Goal: Information Seeking & Learning: Learn about a topic

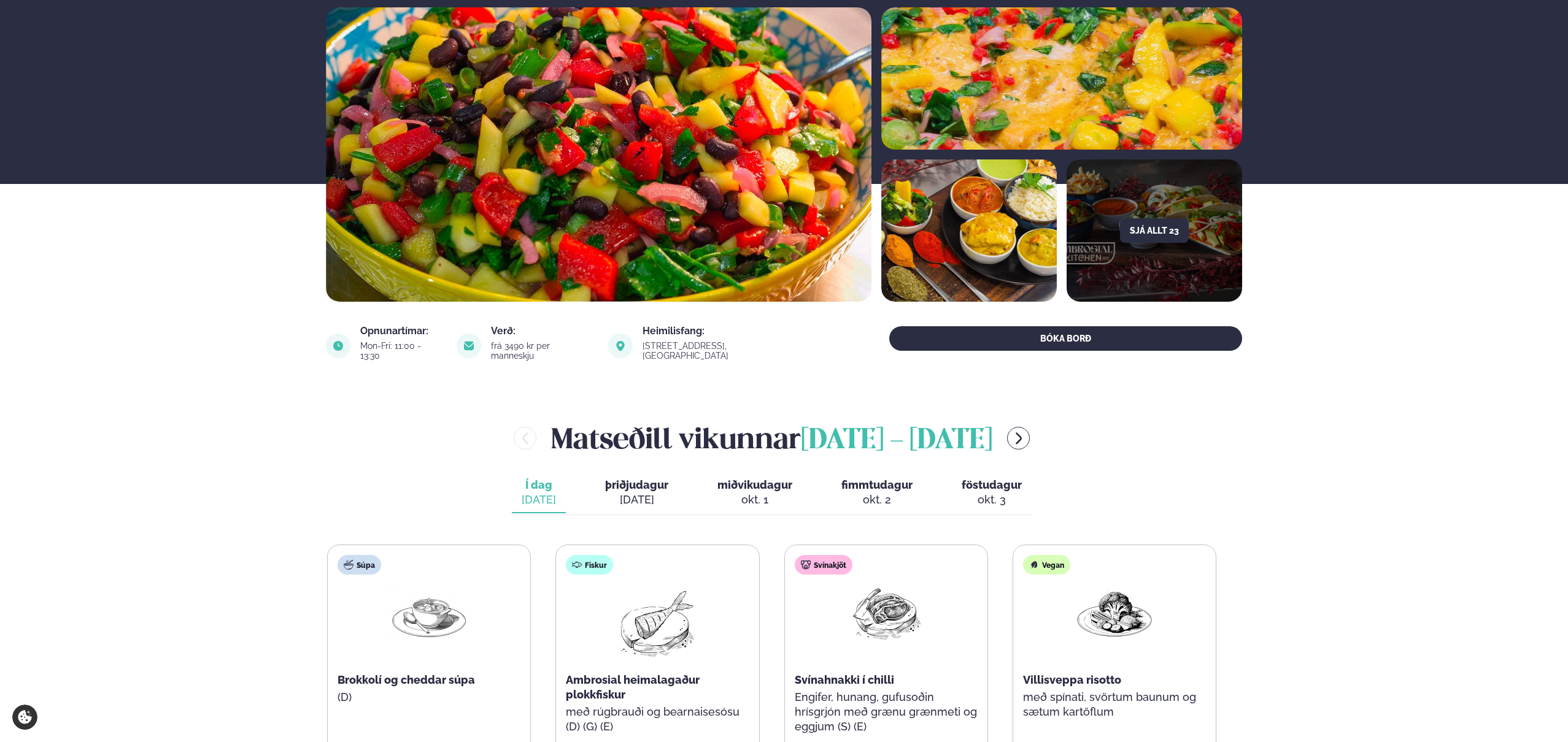
scroll to position [294, 0]
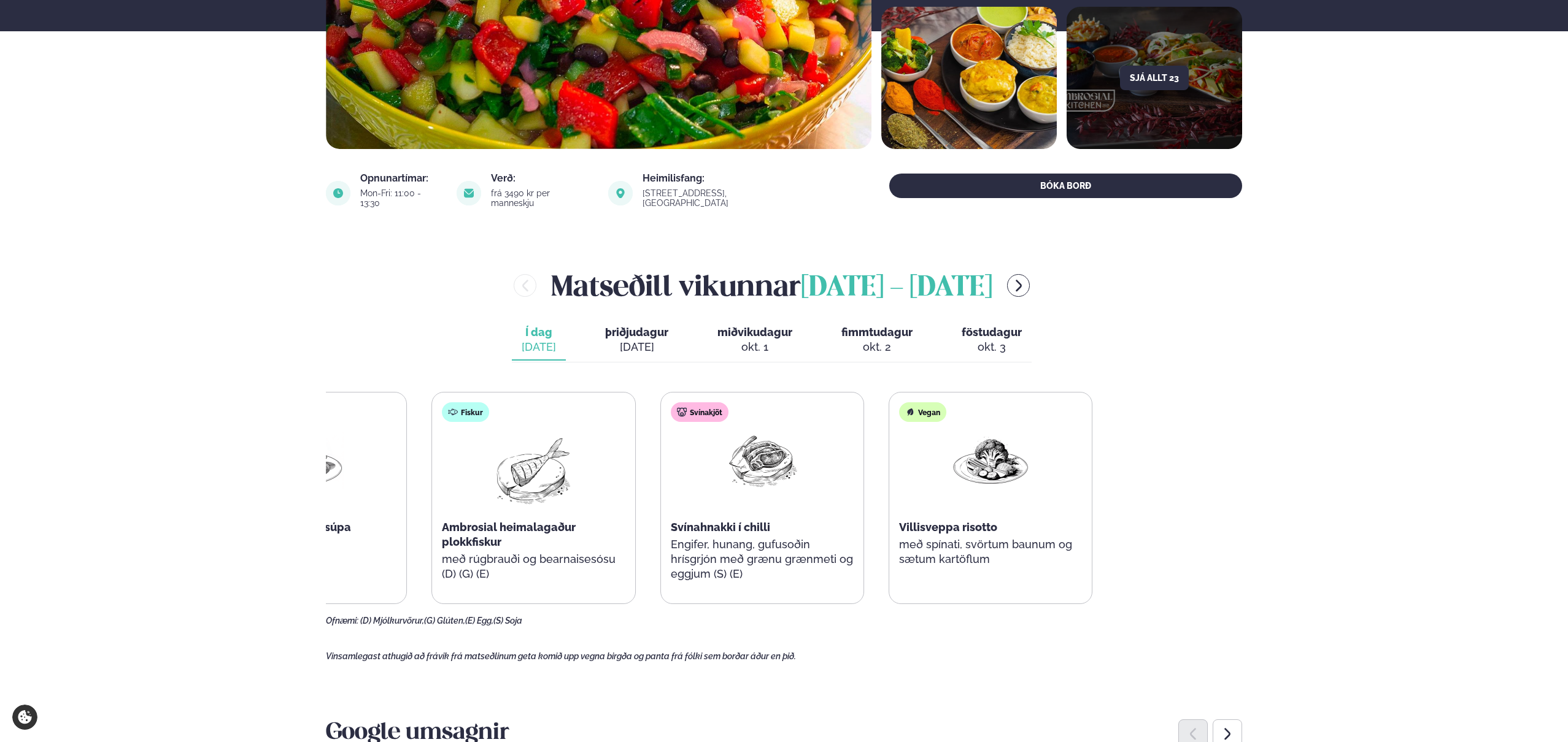
click at [656, 551] on div "Súpa Brokkolí og cheddar súpa (D) Fiskur Ambrosial heimalagaður plokkfiskur með…" at bounding box center [648, 498] width 889 height 212
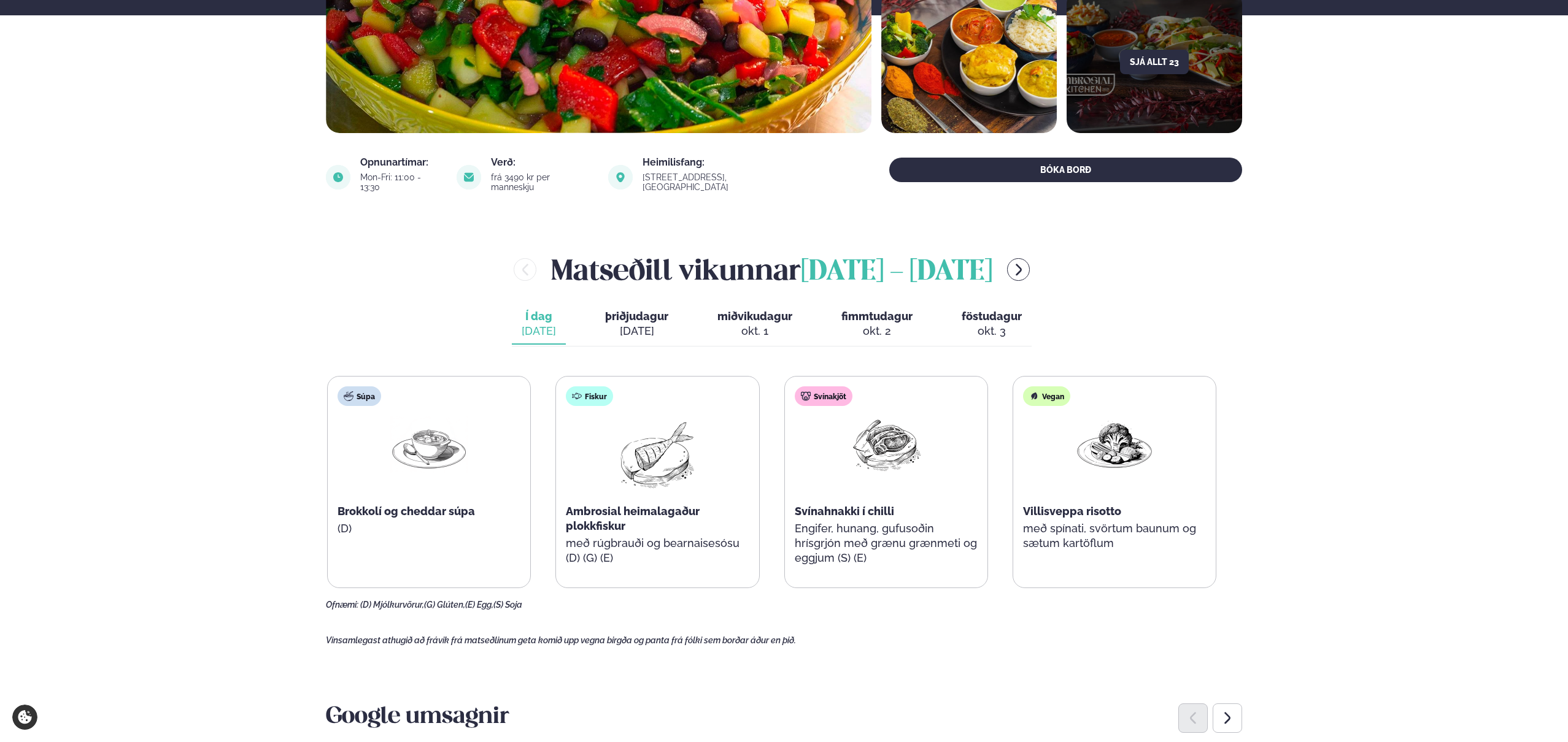
scroll to position [455, 0]
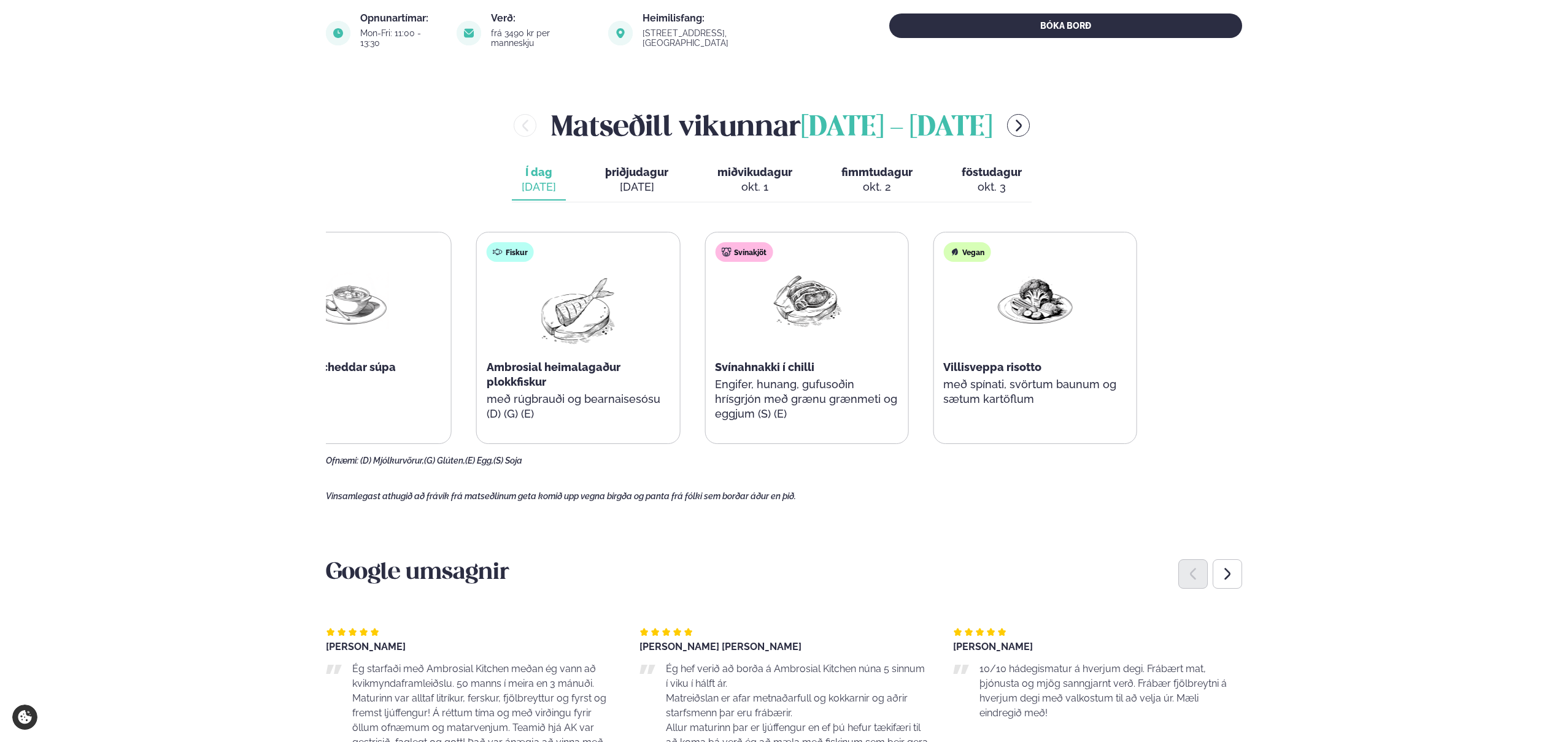
click at [867, 344] on div "Súpa Brokkolí og cheddar súpa (D) Fiskur Ambrosial heimalagaður plokkfiskur með…" at bounding box center [692, 338] width 889 height 212
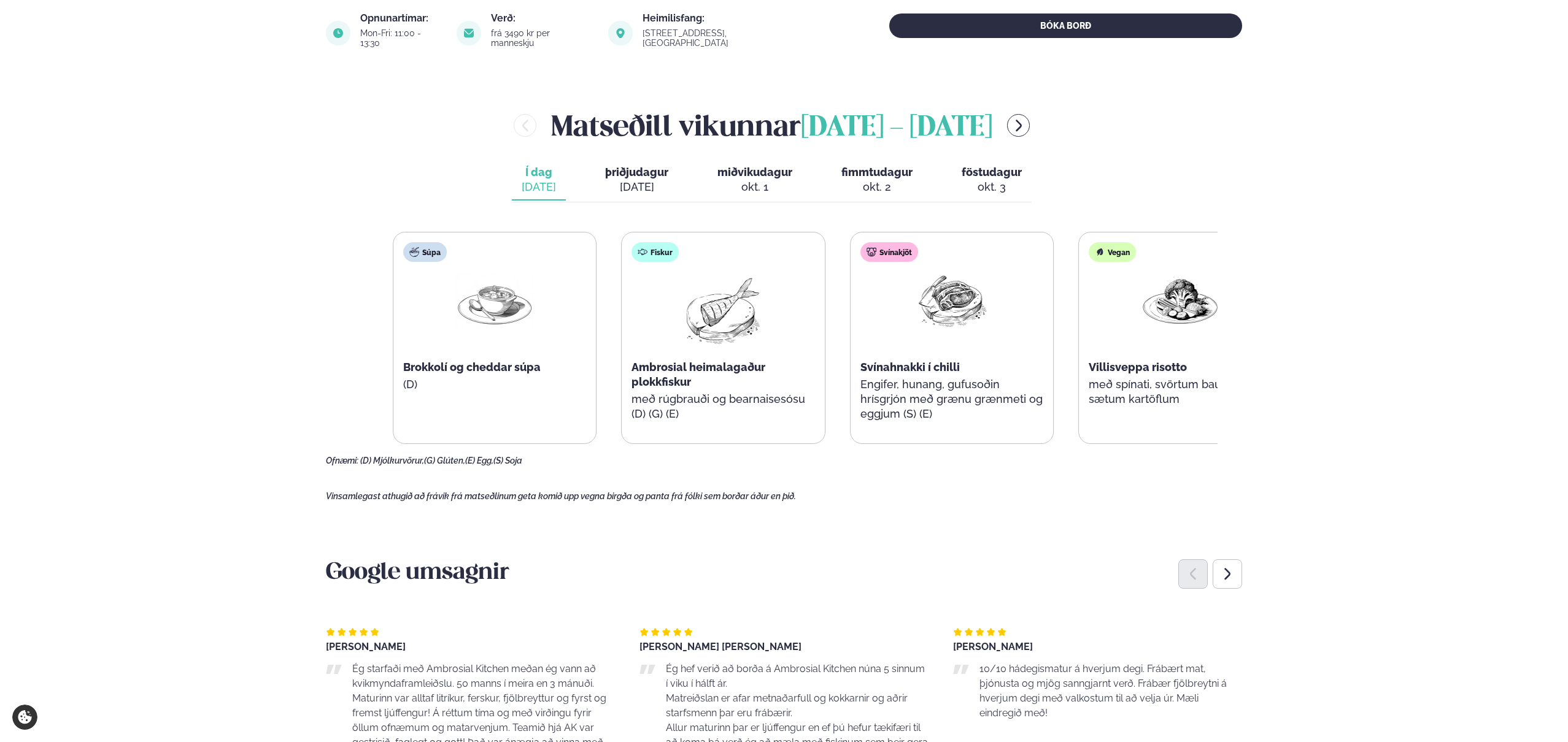
click at [891, 355] on div "Súpa Brokkolí og cheddar súpa (D) Fiskur Ambrosial heimalagaður plokkfiskur með…" at bounding box center [838, 338] width 889 height 212
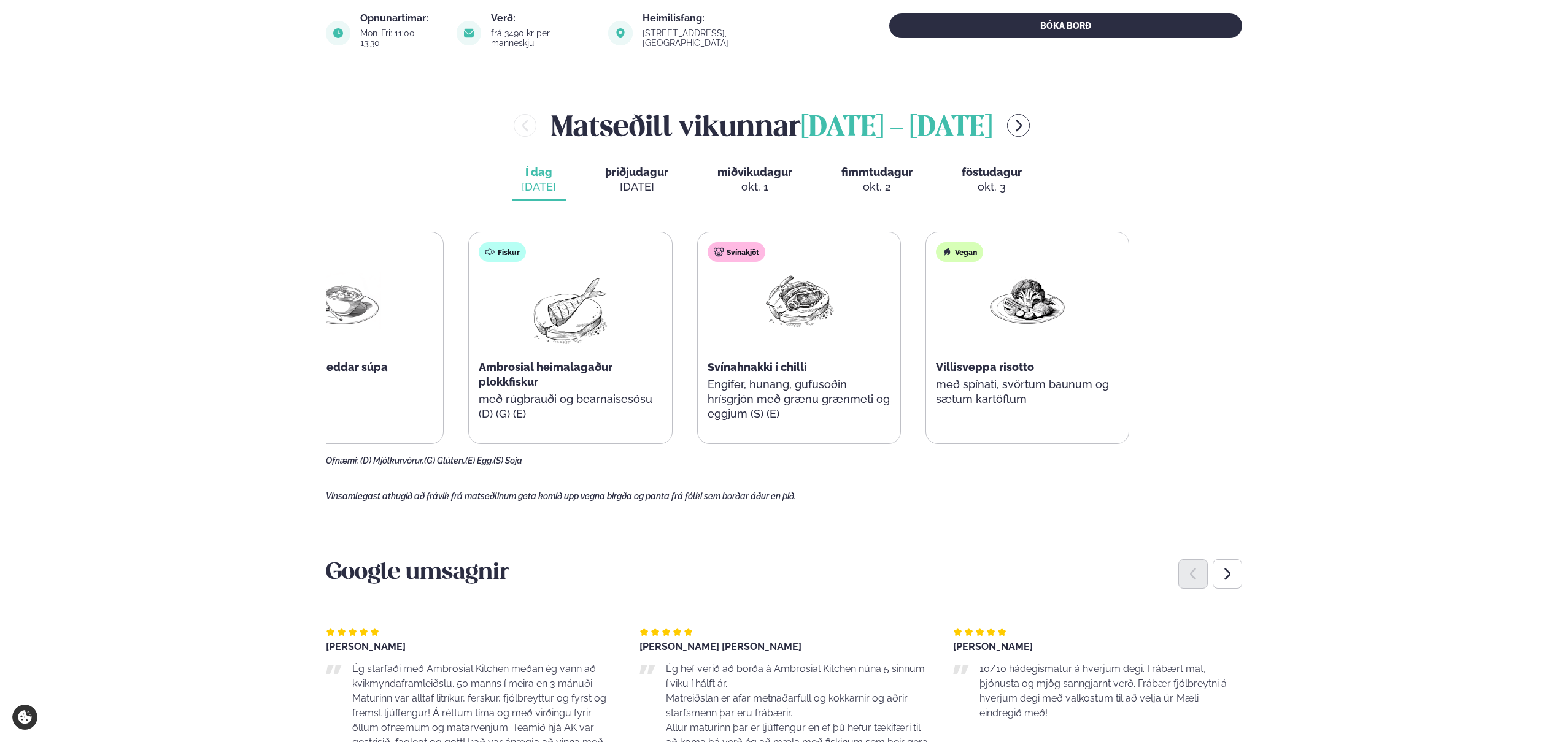
click at [760, 373] on div "Svínakjöt Svínahnakki í chilli Engifer, hunang, gufusoðin hrísgrjón með grænu g…" at bounding box center [798, 338] width 202 height 211
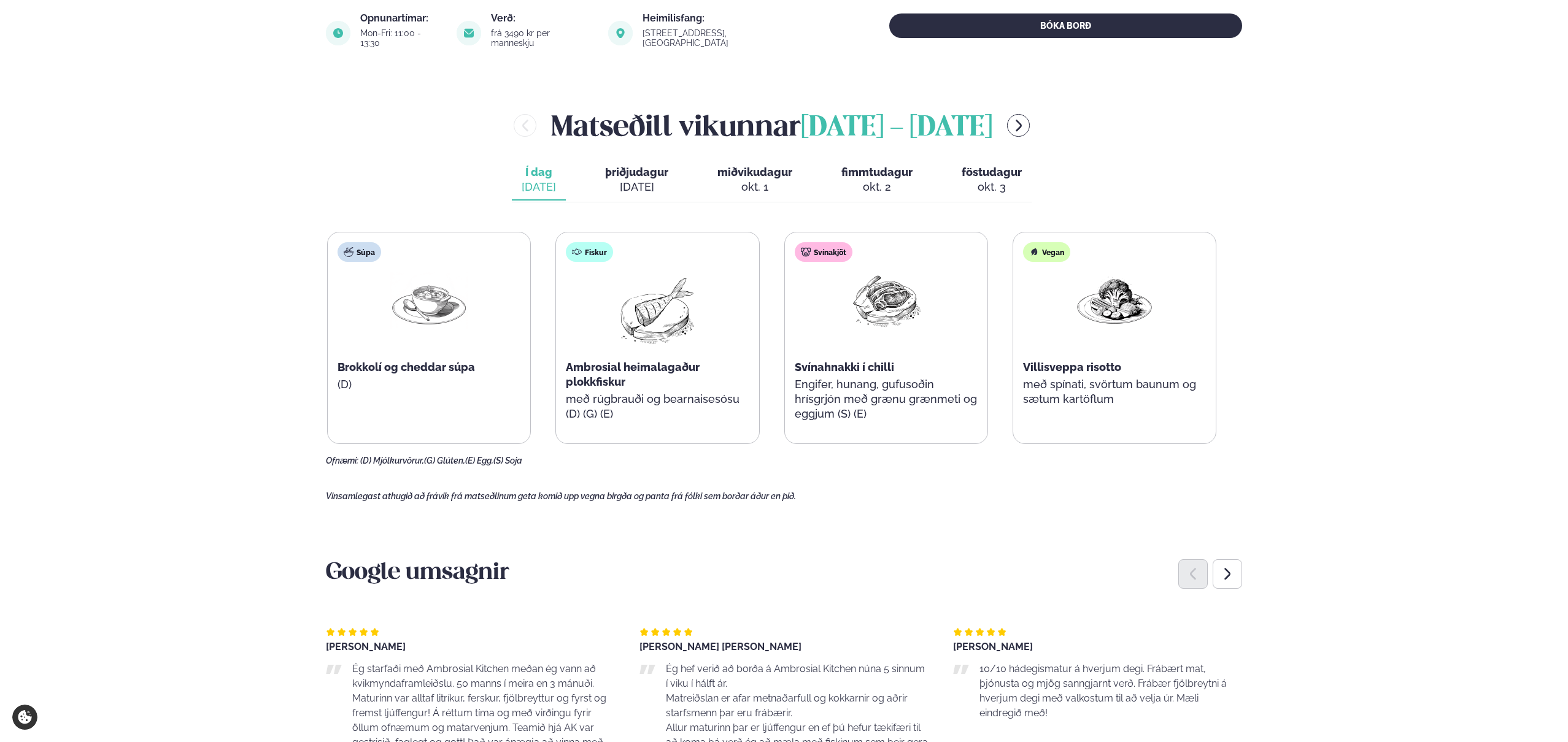
click at [645, 180] on div "[DATE]" at bounding box center [636, 187] width 63 height 15
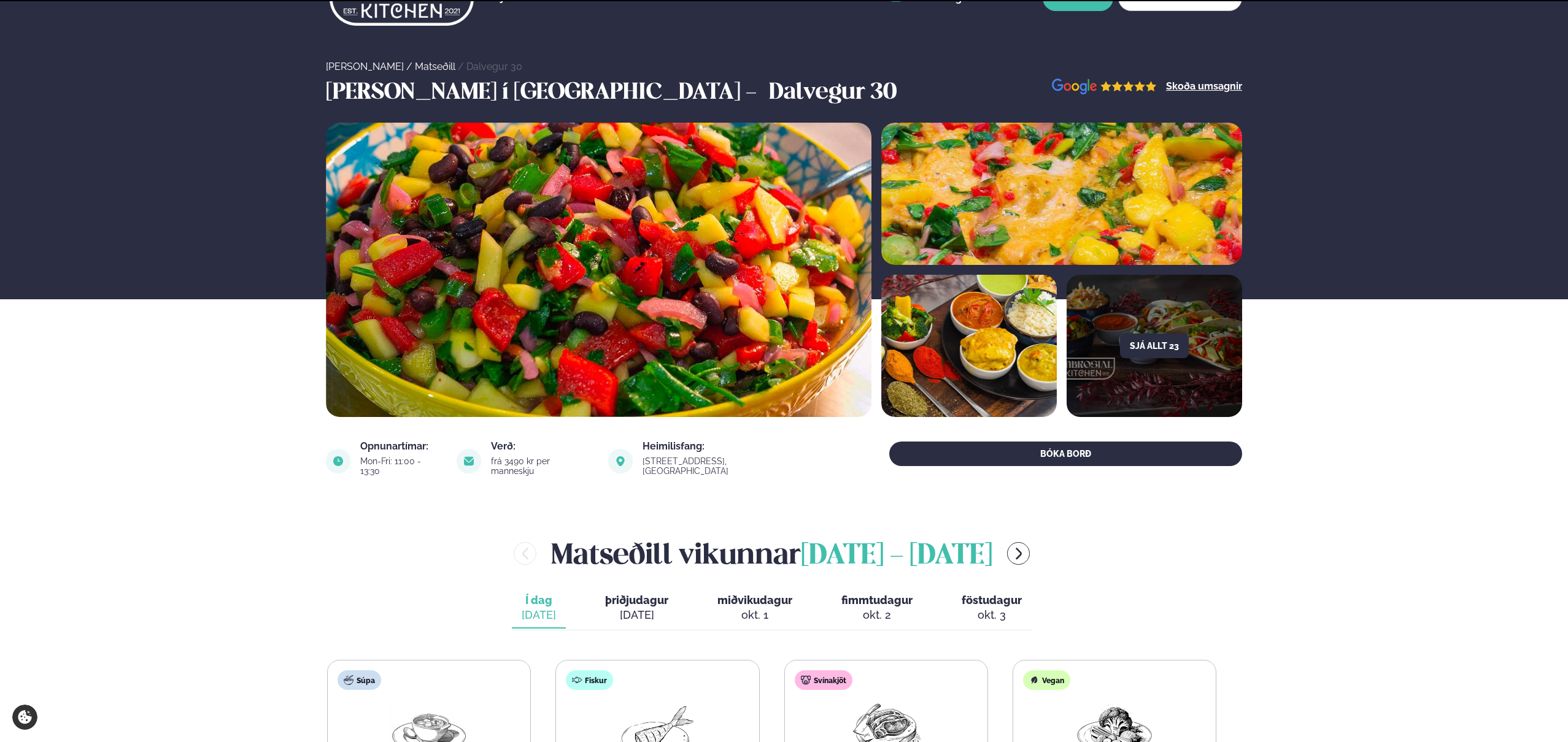
scroll to position [341, 0]
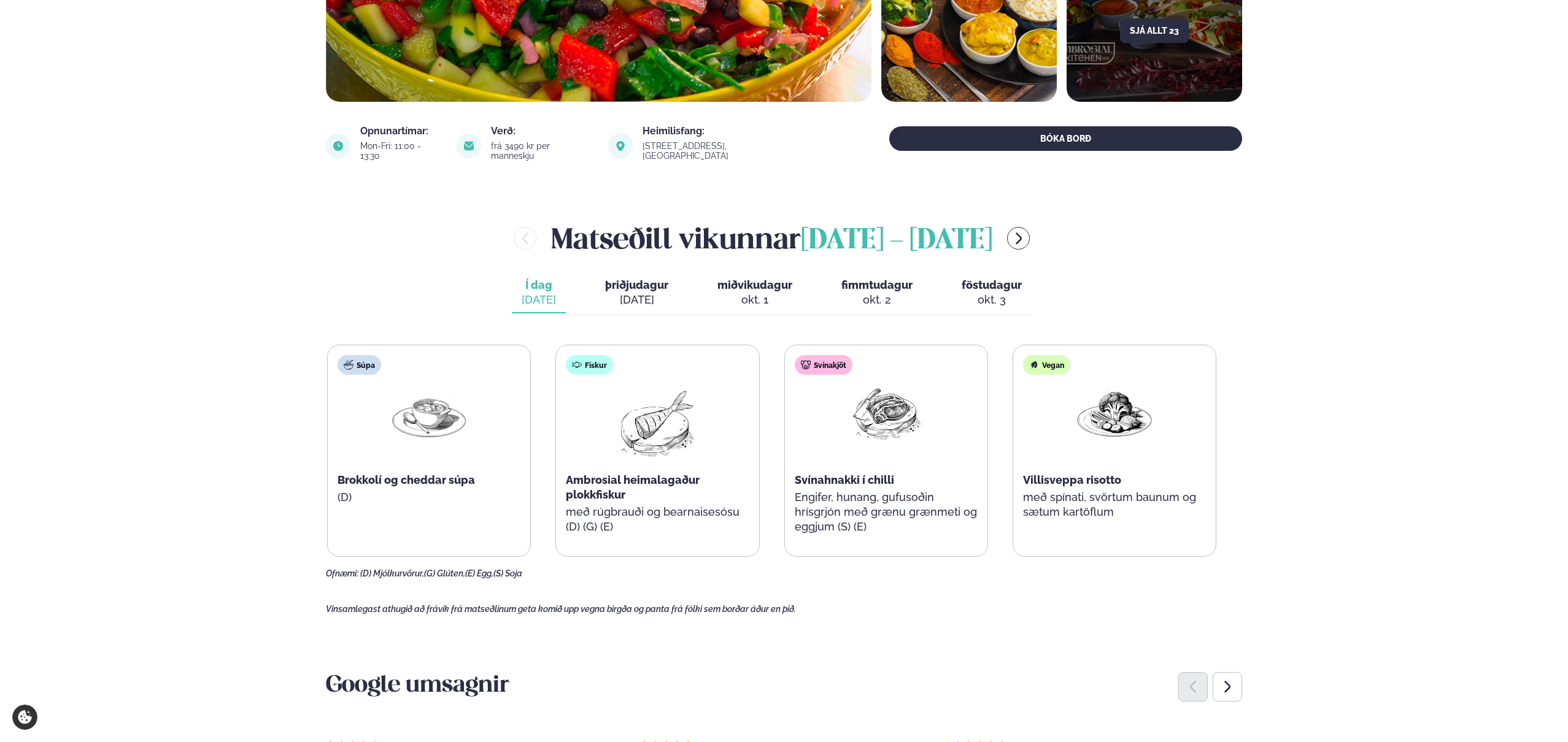
click at [629, 279] on span "þriðjudagur" at bounding box center [636, 285] width 63 height 12
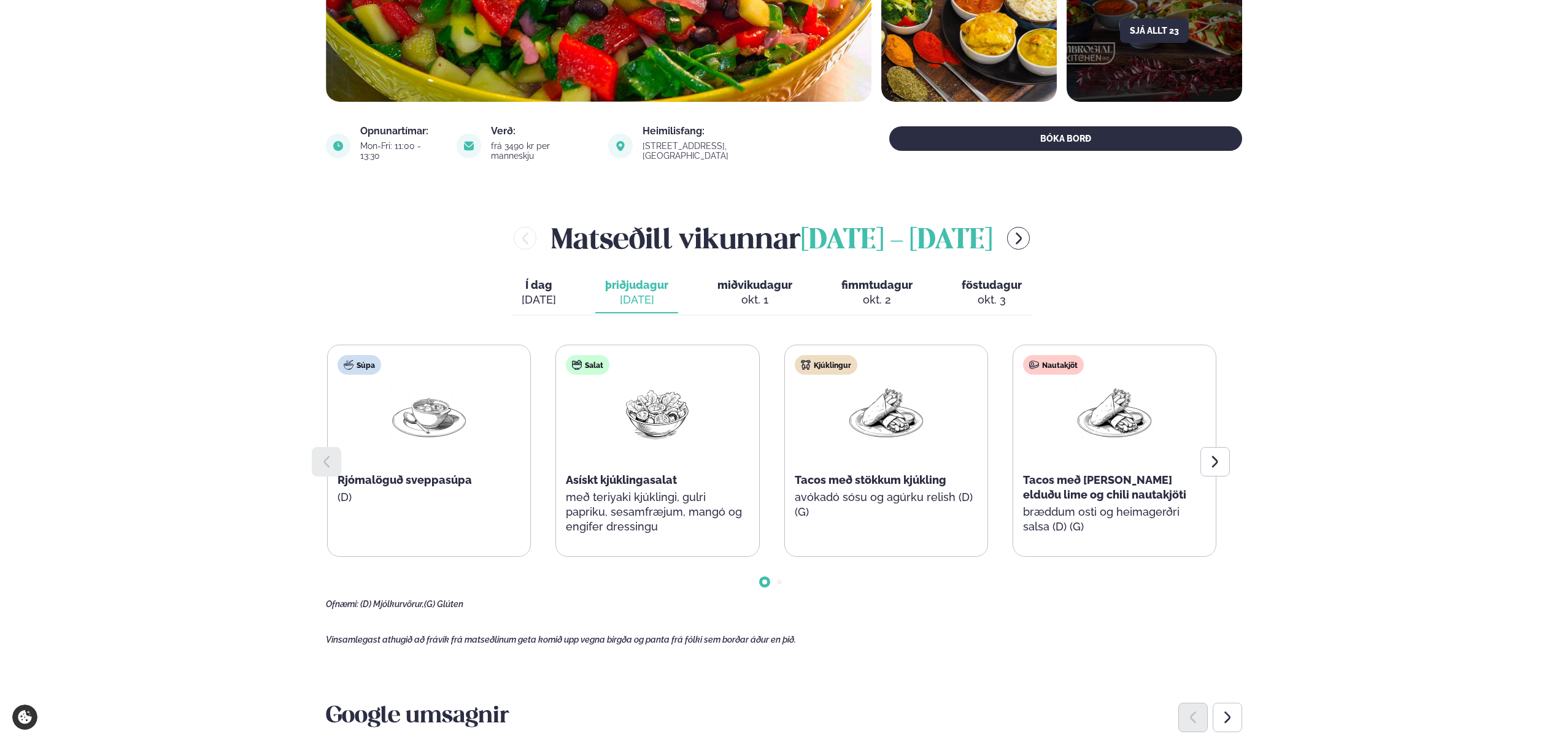
scroll to position [412, 0]
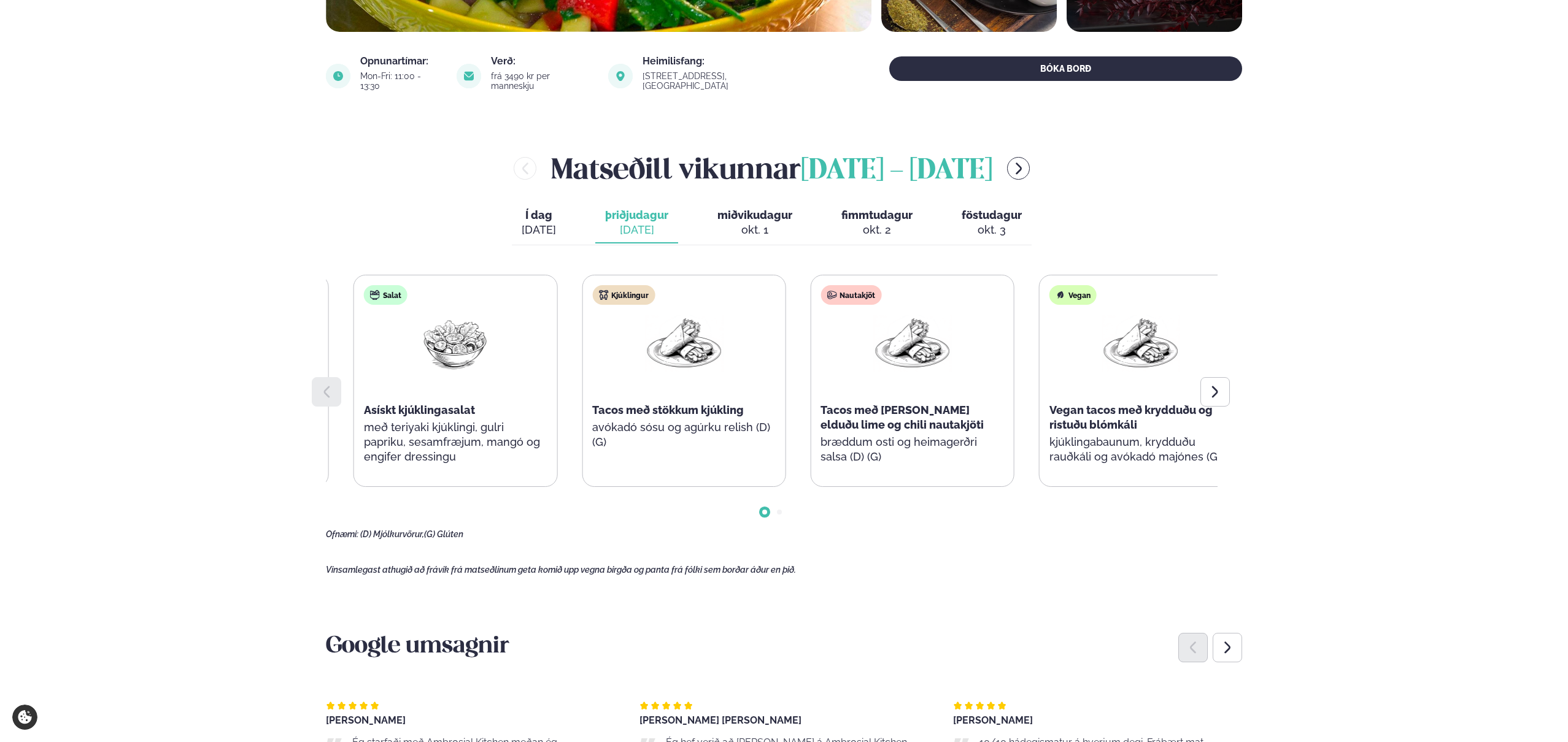
click at [637, 373] on div "Kjúklingur Tacos með stökkum kjúkling avókadó sósu og agúrku relish (D) (G)" at bounding box center [683, 373] width 202 height 196
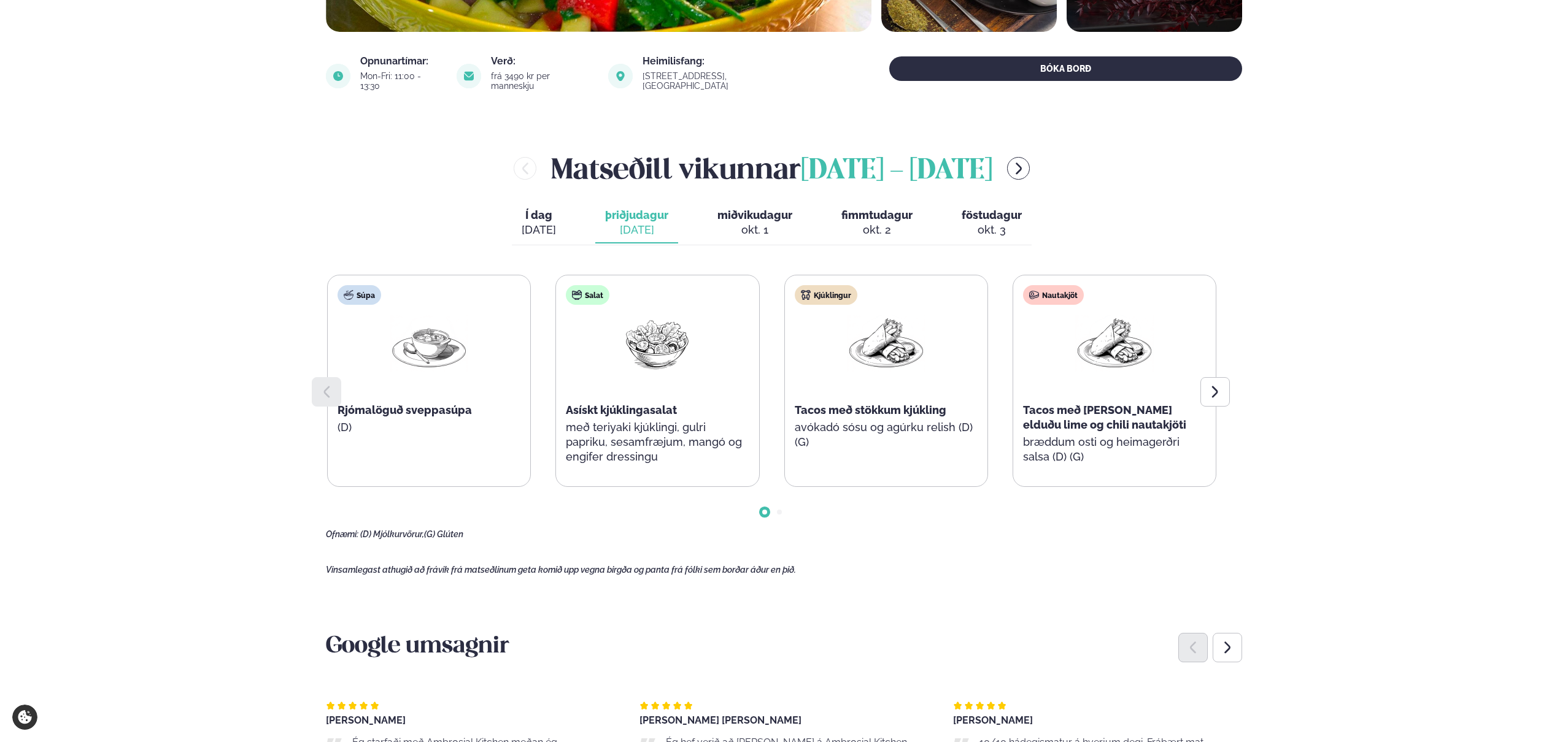
click at [847, 370] on div at bounding box center [886, 354] width 79 height 79
